Goal: Task Accomplishment & Management: Complete application form

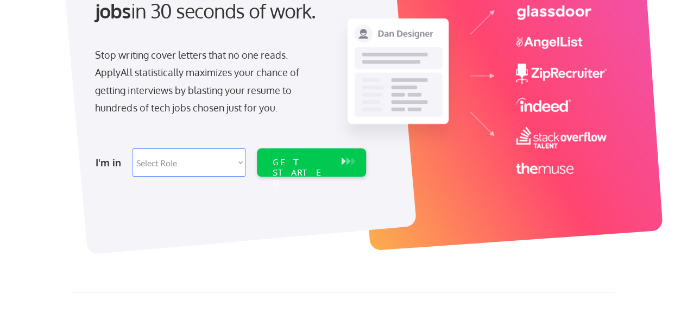
scroll to position [163, 0]
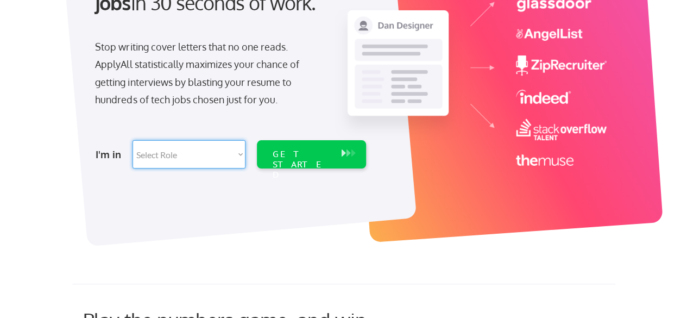
click at [232, 155] on select "Select Role Software Engineering Product Management Customer Success Sales UI/U…" at bounding box center [189, 154] width 113 height 28
select select ""hr_recruiting""
click at [133, 140] on select "Select Role Software Engineering Product Management Customer Success Sales UI/U…" at bounding box center [189, 154] width 113 height 28
select select ""hr_recruiting""
click at [301, 158] on div "GET STARTED" at bounding box center [301, 165] width 58 height 32
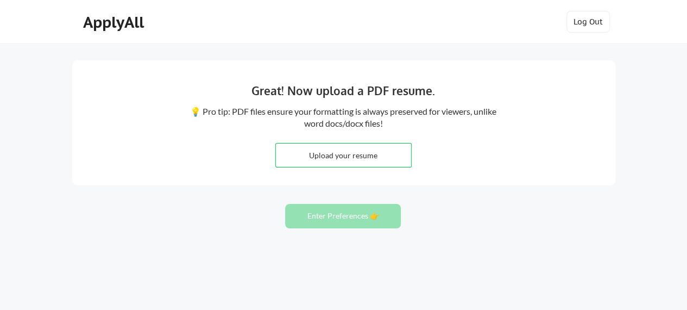
click at [375, 153] on input "file" at bounding box center [343, 154] width 135 height 23
type input "C:\fakepath\[PERSON_NAME]'s Resume.pdf"
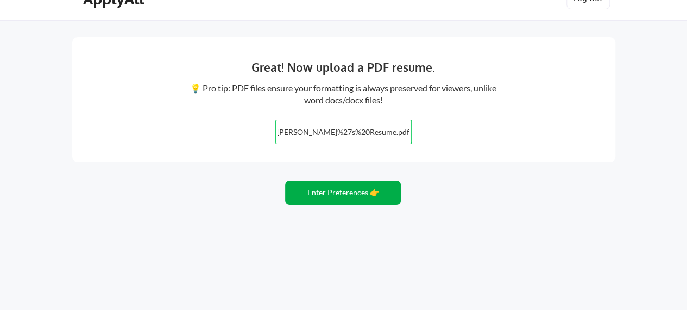
scroll to position [36, 0]
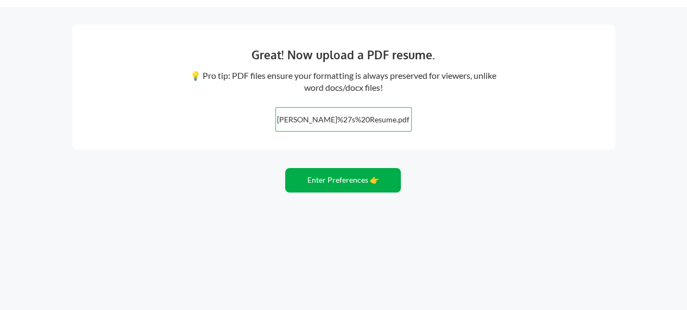
click at [348, 185] on button "Enter Preferences 👉" at bounding box center [343, 180] width 116 height 24
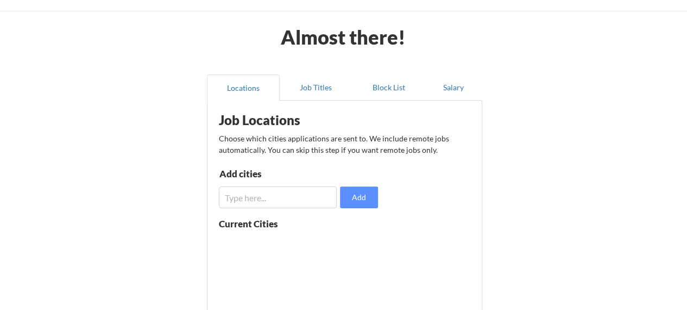
scroll to position [54, 0]
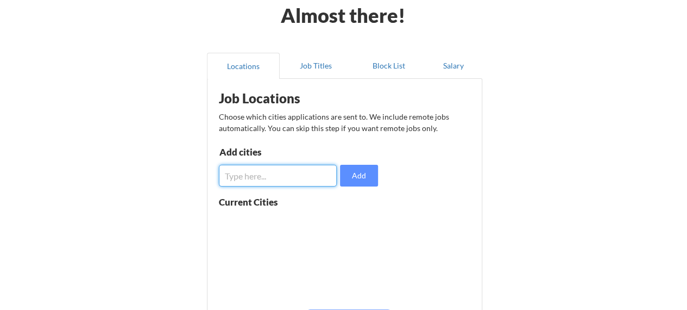
click at [309, 170] on input "input" at bounding box center [278, 176] width 118 height 22
type input "New Jersey"
click at [364, 178] on button "Add" at bounding box center [359, 176] width 38 height 22
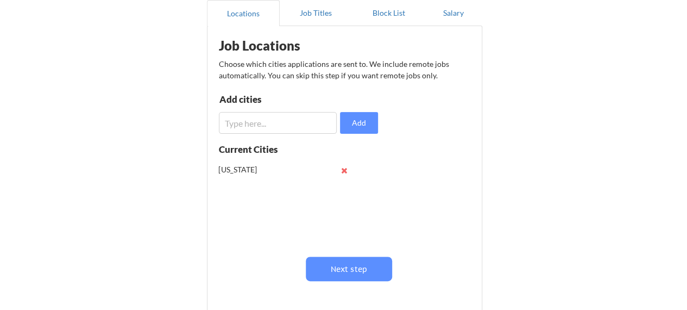
scroll to position [109, 0]
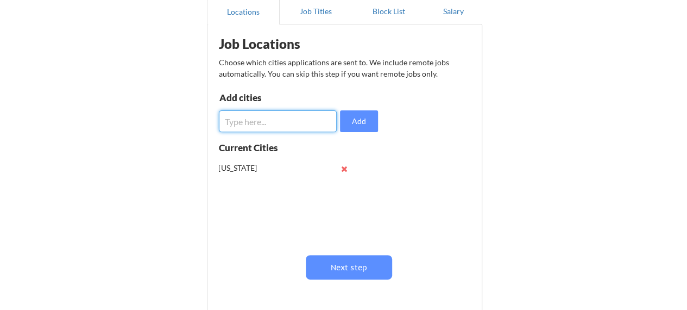
click at [274, 118] on input "input" at bounding box center [278, 121] width 118 height 22
type input "[US_STATE]"
click at [361, 119] on button "Add" at bounding box center [359, 121] width 38 height 22
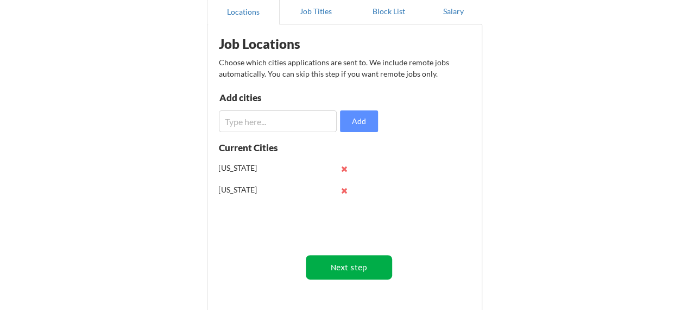
click at [341, 266] on button "Next step" at bounding box center [349, 267] width 86 height 24
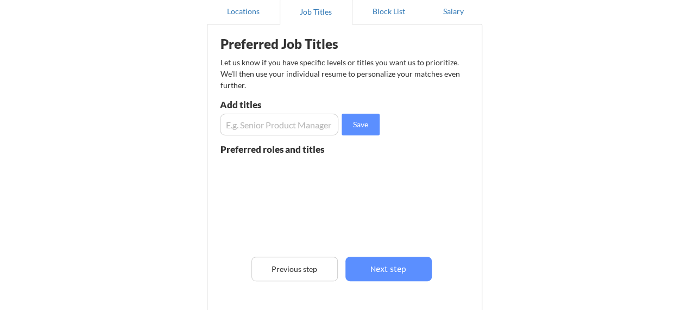
click at [282, 125] on input "input" at bounding box center [279, 125] width 119 height 22
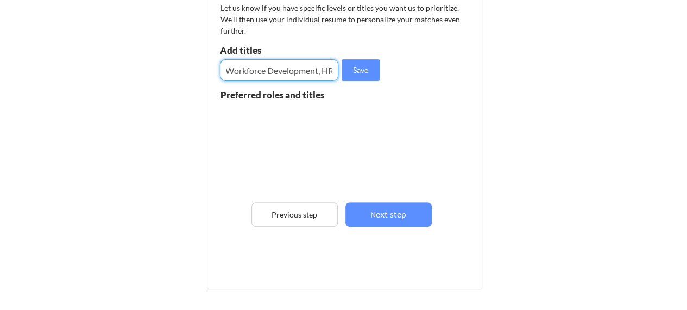
scroll to position [0, 151]
type input "Recruiter, Talent Acquisition, Manager, Workforce Development, HR"
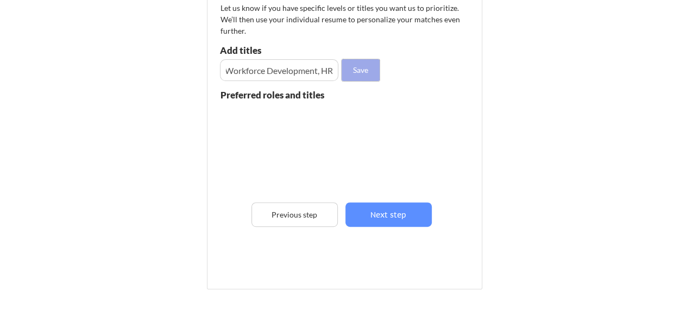
click at [364, 73] on button "Save" at bounding box center [361, 70] width 38 height 22
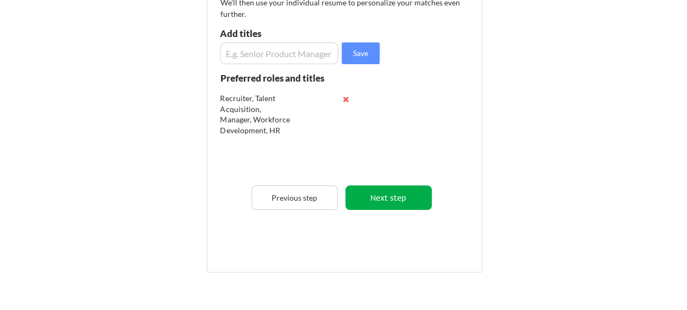
scroll to position [163, 0]
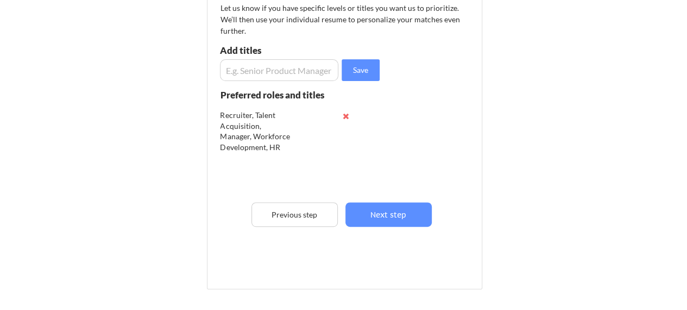
click at [282, 69] on input "input" at bounding box center [279, 70] width 119 height 22
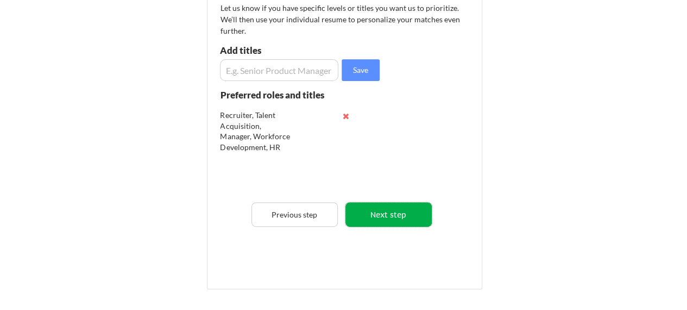
click at [386, 216] on button "Next step" at bounding box center [389, 214] width 86 height 24
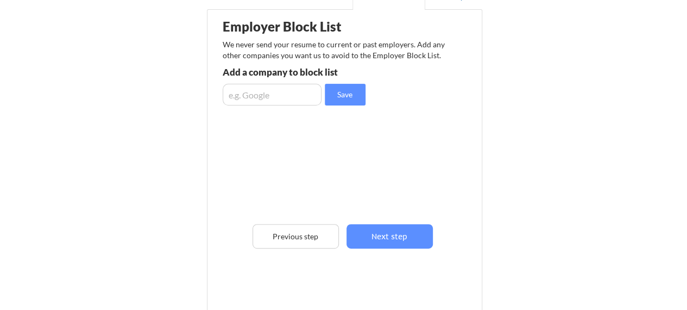
scroll to position [109, 0]
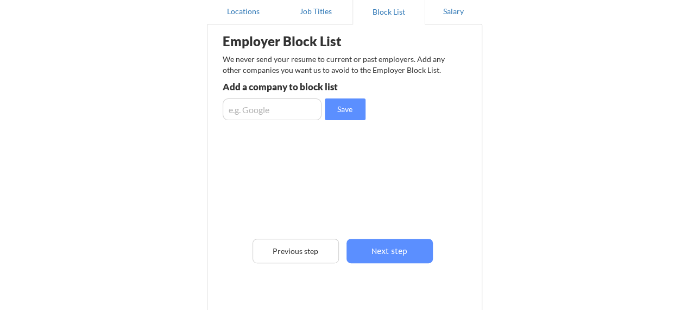
click at [274, 112] on input "input" at bounding box center [272, 109] width 99 height 22
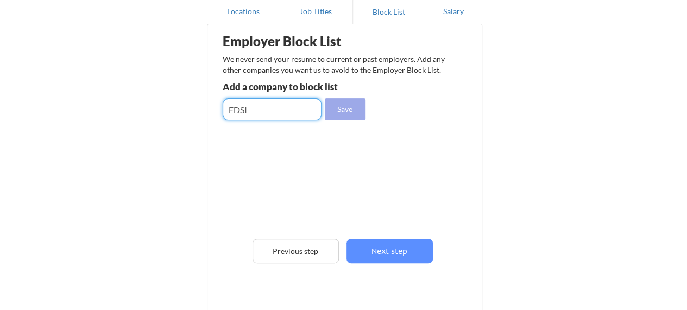
type input "EDSI"
click at [351, 107] on button "Save" at bounding box center [345, 109] width 41 height 22
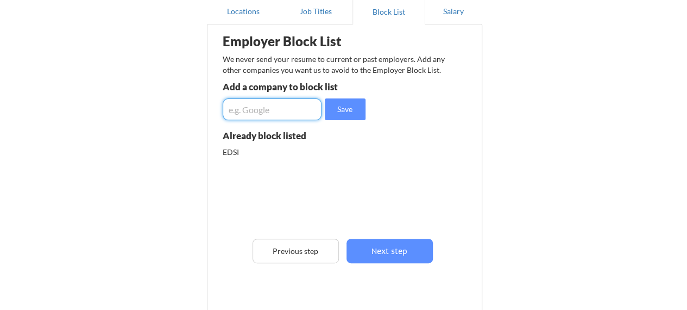
click at [258, 108] on input "input" at bounding box center [272, 109] width 99 height 22
type input "WellNow Urgent Care"
click at [337, 113] on button "Save" at bounding box center [345, 109] width 41 height 22
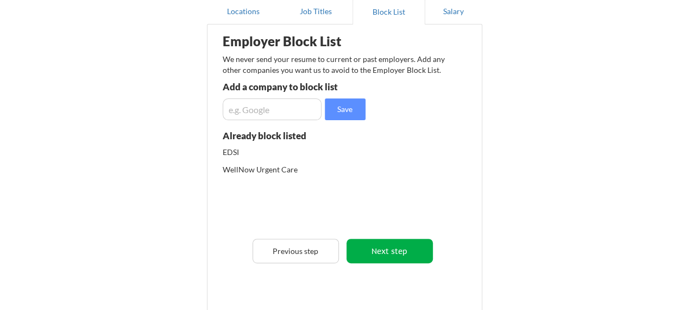
click at [415, 245] on button "Next step" at bounding box center [390, 251] width 86 height 24
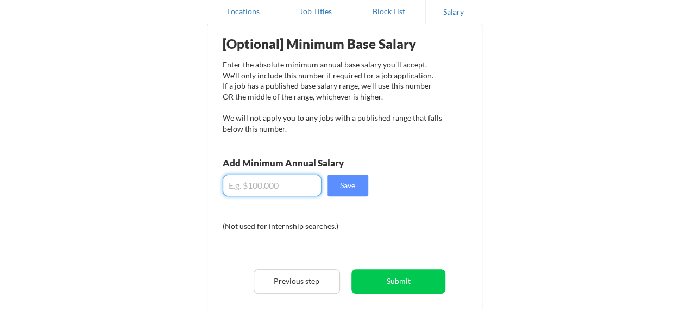
click at [278, 189] on input "input" at bounding box center [272, 185] width 99 height 22
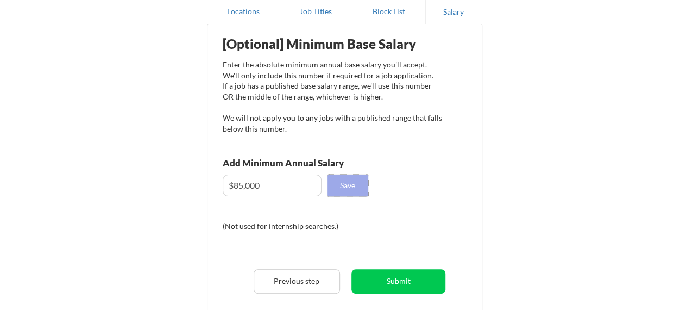
click at [353, 186] on button "Save" at bounding box center [348, 185] width 41 height 22
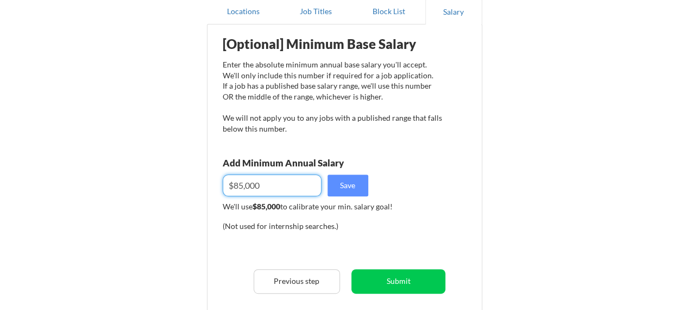
click at [242, 185] on input "input" at bounding box center [272, 185] width 99 height 22
type input "$80,000"
click at [396, 182] on div "[Optional] Minimum Base Salary Enter the absolute minimum annual base salary yo…" at bounding box center [347, 185] width 268 height 311
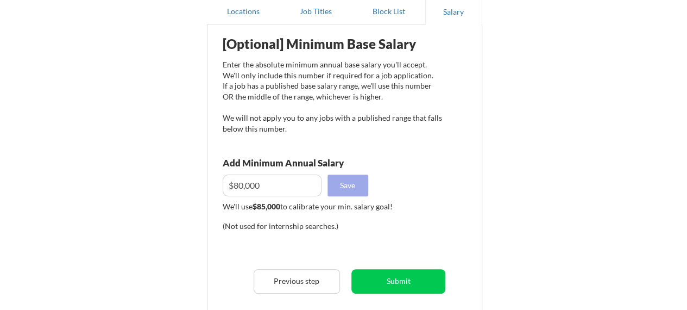
click at [357, 184] on button "Save" at bounding box center [348, 185] width 41 height 22
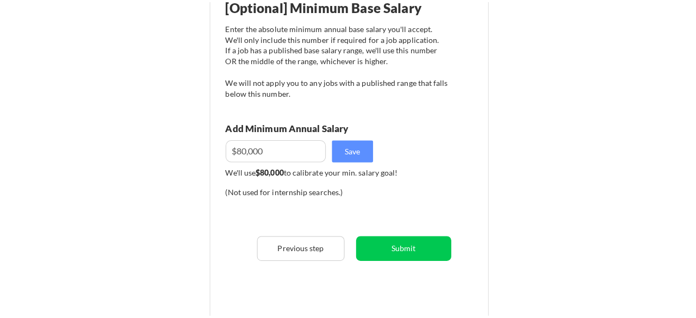
scroll to position [217, 0]
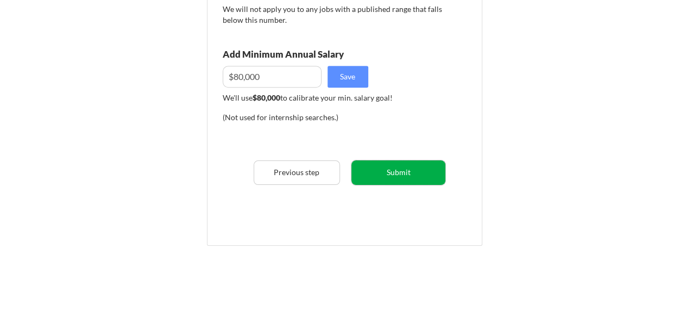
click at [403, 176] on button "Submit" at bounding box center [399, 172] width 94 height 24
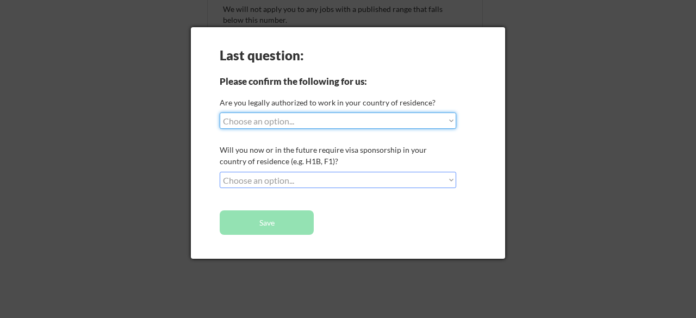
click at [436, 121] on select "Choose an option... Yes, I am a US Citizen Yes, I am a Canadian Citizen Yes, I …" at bounding box center [338, 120] width 236 height 16
select select ""yes__i_am_a_us_citizen""
click at [220, 112] on select "Choose an option... Yes, I am a US Citizen Yes, I am a Canadian Citizen Yes, I …" at bounding box center [338, 120] width 236 height 16
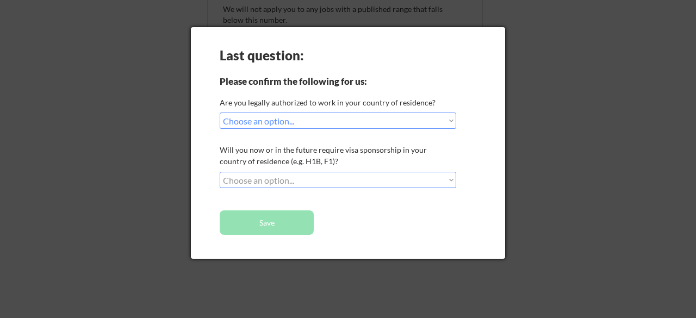
click at [434, 179] on select "Choose an option... No, I will not need sponsorship Yes, I will need sponsorship" at bounding box center [338, 180] width 236 height 16
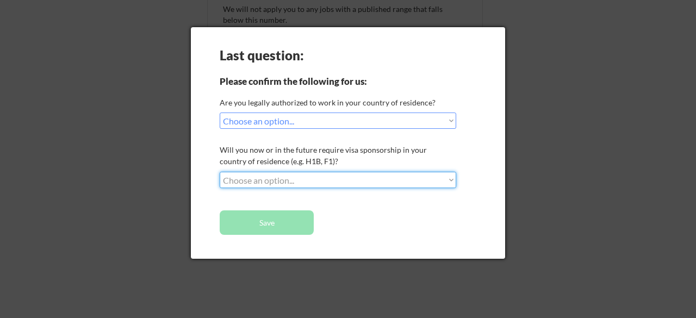
select select ""no__i_will_not_need_sponsorship""
click at [220, 172] on select "Choose an option... No, I will not need sponsorship Yes, I will need sponsorship" at bounding box center [338, 180] width 236 height 16
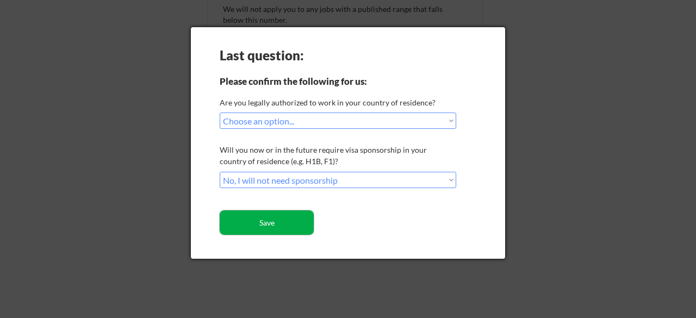
click at [262, 229] on button "Save" at bounding box center [267, 222] width 94 height 24
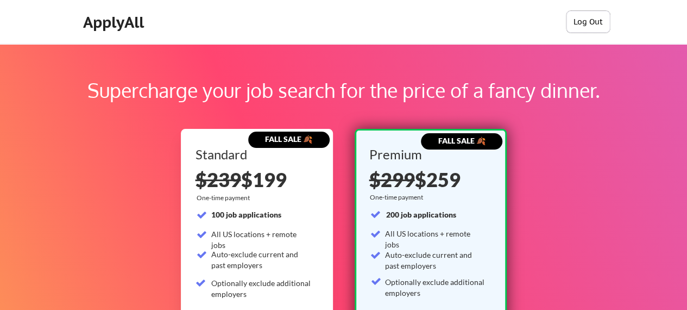
click at [586, 26] on button "Log Out" at bounding box center [588, 22] width 43 height 22
